Goal: Task Accomplishment & Management: Manage account settings

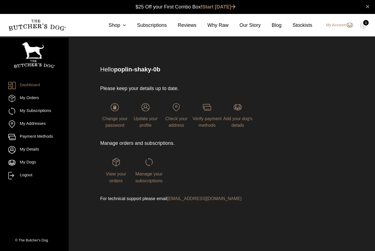
click at [25, 151] on link "My Details" at bounding box center [34, 149] width 52 height 7
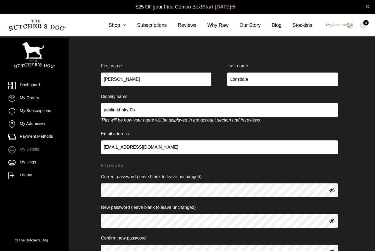
click at [27, 100] on link "My Orders" at bounding box center [34, 98] width 52 height 7
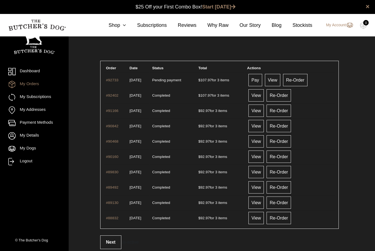
scroll to position [0, 0]
click at [262, 80] on link "Pay" at bounding box center [255, 80] width 14 height 12
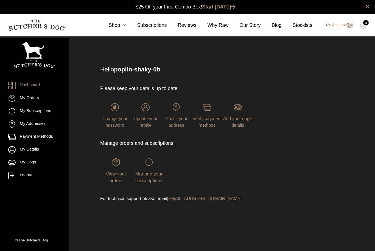
click at [30, 113] on link "My Subscriptions" at bounding box center [34, 111] width 52 height 7
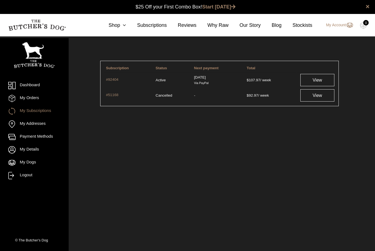
click at [317, 85] on link "View" at bounding box center [317, 80] width 34 height 12
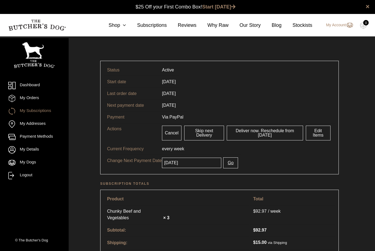
scroll to position [0, 0]
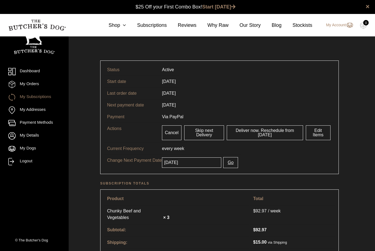
click at [171, 116] on span "Via PayPal" at bounding box center [172, 117] width 21 height 5
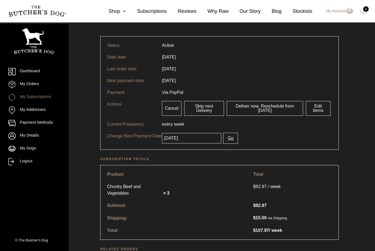
scroll to position [0, 0]
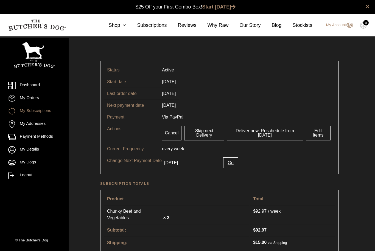
click at [342, 25] on link "My Account" at bounding box center [336, 25] width 32 height 7
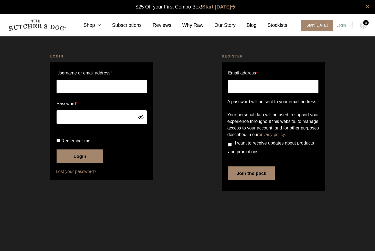
click at [344, 26] on link "Login" at bounding box center [344, 25] width 18 height 11
click at [115, 90] on input "Username or email address *" at bounding box center [101, 87] width 90 height 14
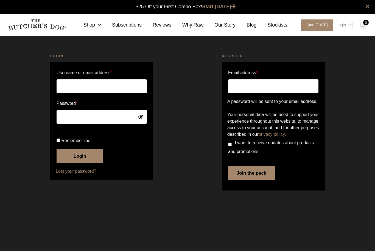
type input "[EMAIL_ADDRESS][DOMAIN_NAME]"
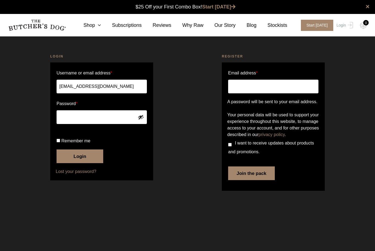
click at [81, 146] on label "Remember me" at bounding box center [101, 141] width 90 height 9
click at [60, 143] on input "Remember me" at bounding box center [58, 141] width 4 height 4
checkbox input "true"
click at [90, 163] on button "Login" at bounding box center [79, 157] width 47 height 14
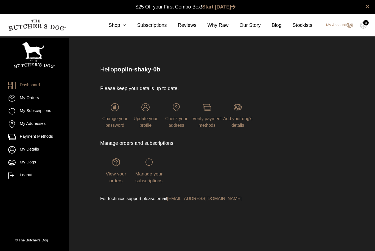
click at [38, 138] on link "Payment Methods" at bounding box center [34, 137] width 52 height 7
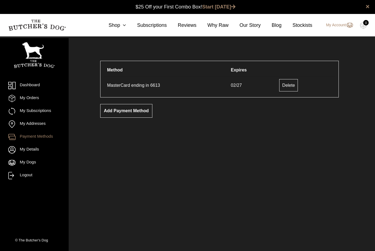
click at [137, 113] on link "Add payment method" at bounding box center [126, 111] width 52 height 14
